Goal: Find specific page/section: Find specific page/section

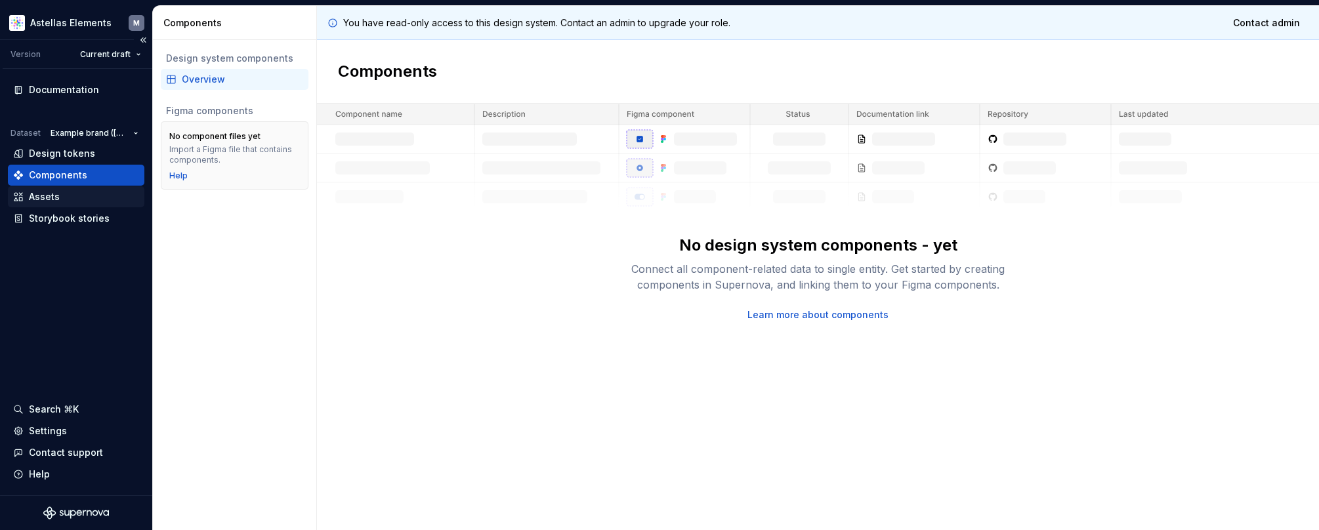
click at [49, 196] on div "Assets" at bounding box center [44, 196] width 31 height 13
